Goal: Information Seeking & Learning: Learn about a topic

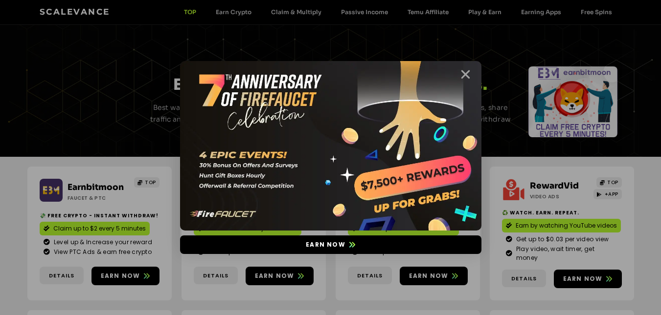
click at [465, 72] on icon "Close" at bounding box center [465, 74] width 12 height 12
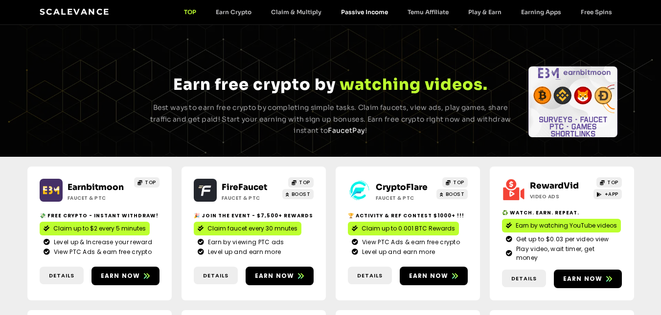
click at [373, 13] on link "Passive Income" at bounding box center [364, 11] width 67 height 7
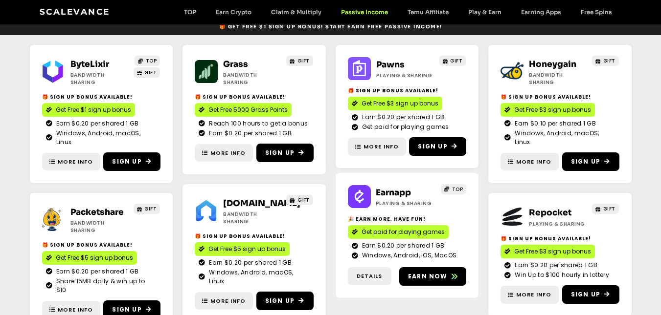
scroll to position [196, 0]
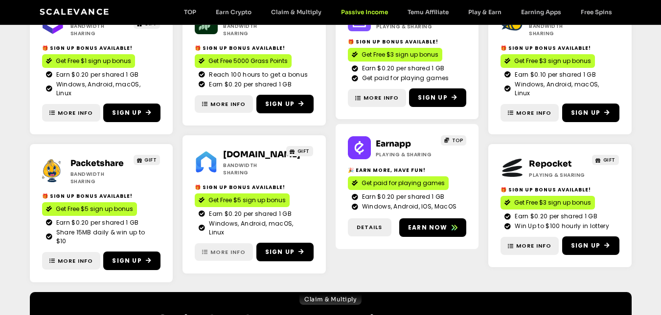
click at [215, 248] on span "More Info" at bounding box center [227, 252] width 35 height 8
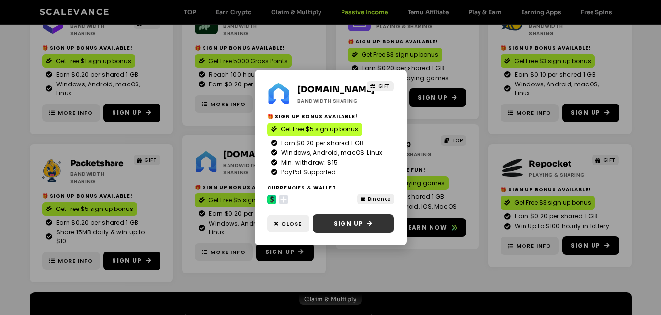
click at [364, 224] on span "Sign Up" at bounding box center [353, 224] width 64 height 9
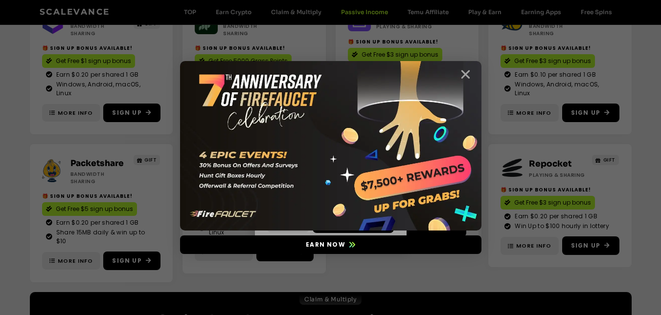
click at [464, 74] on icon "Close" at bounding box center [465, 74] width 12 height 12
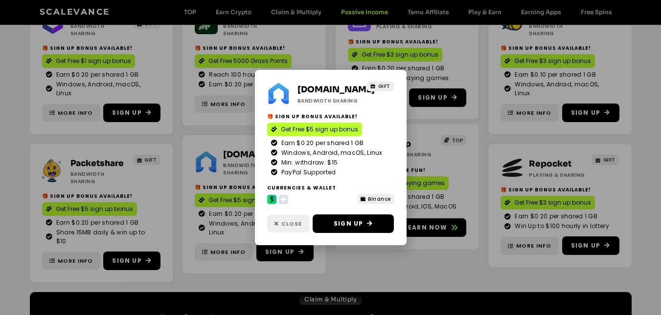
click at [288, 222] on span "Close" at bounding box center [291, 224] width 21 height 8
